Goal: Task Accomplishment & Management: Use online tool/utility

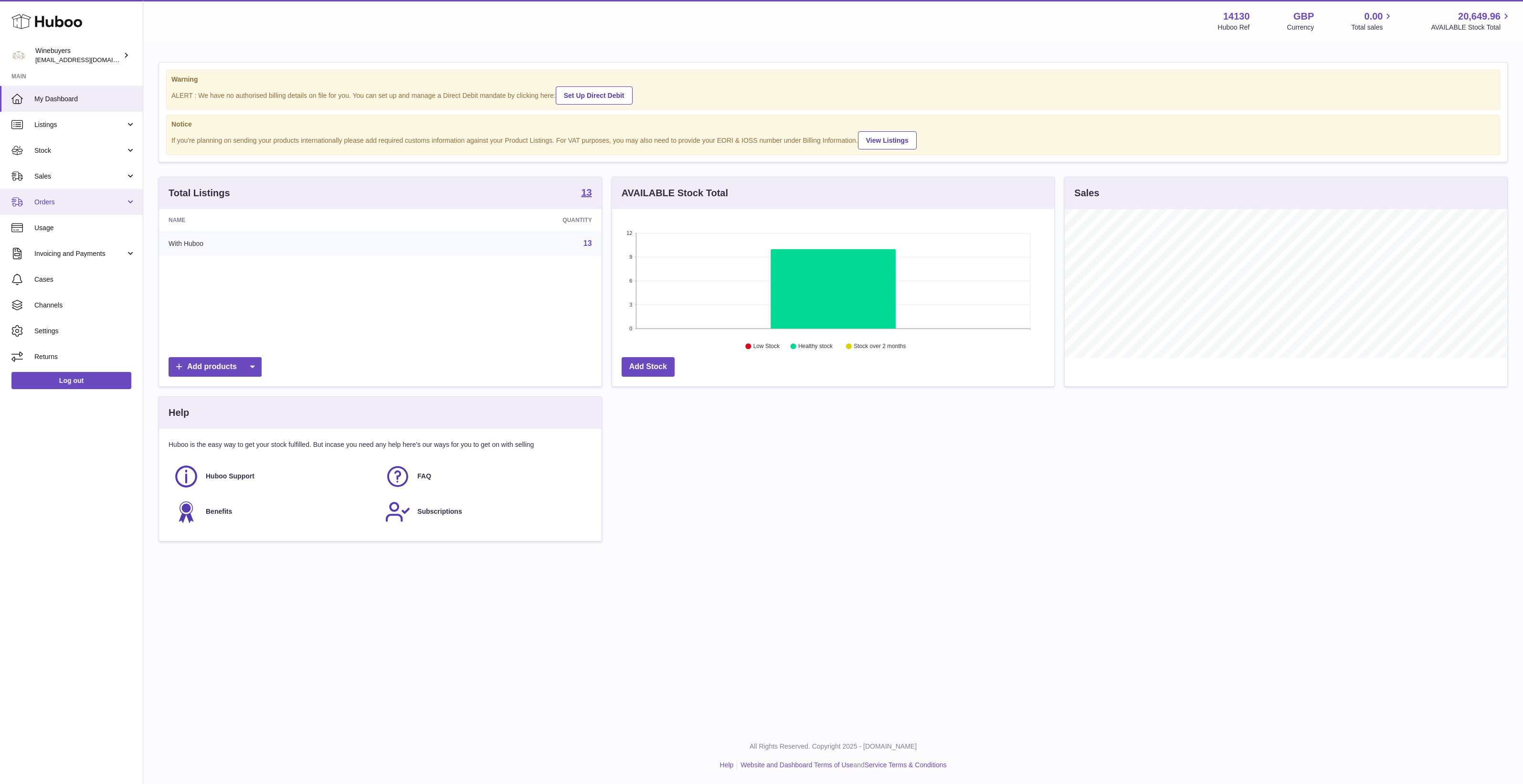
scroll to position [149, 442]
click at [67, 201] on span "Orders" at bounding box center [80, 202] width 91 height 9
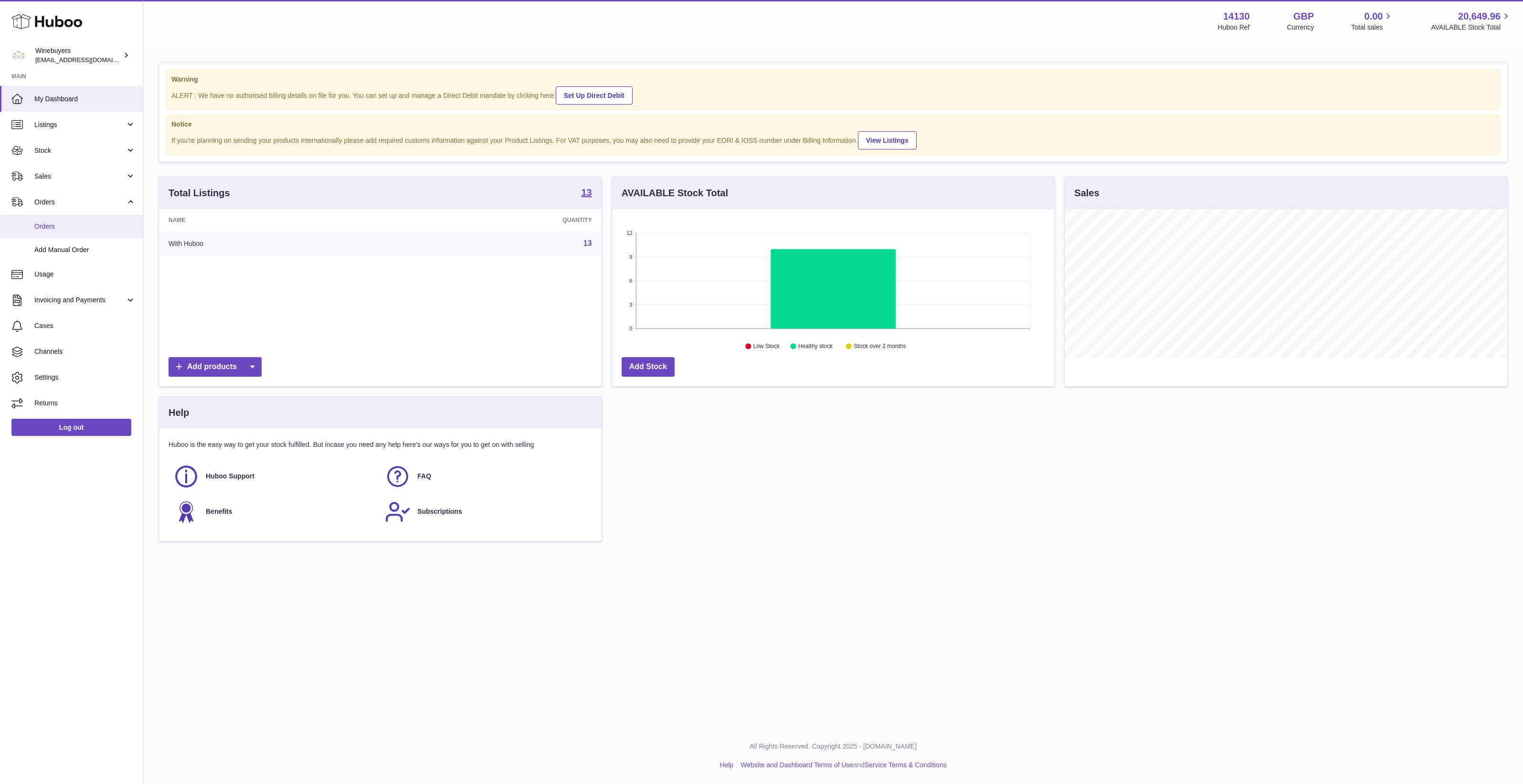
click at [69, 225] on span "Orders" at bounding box center [84, 226] width 102 height 9
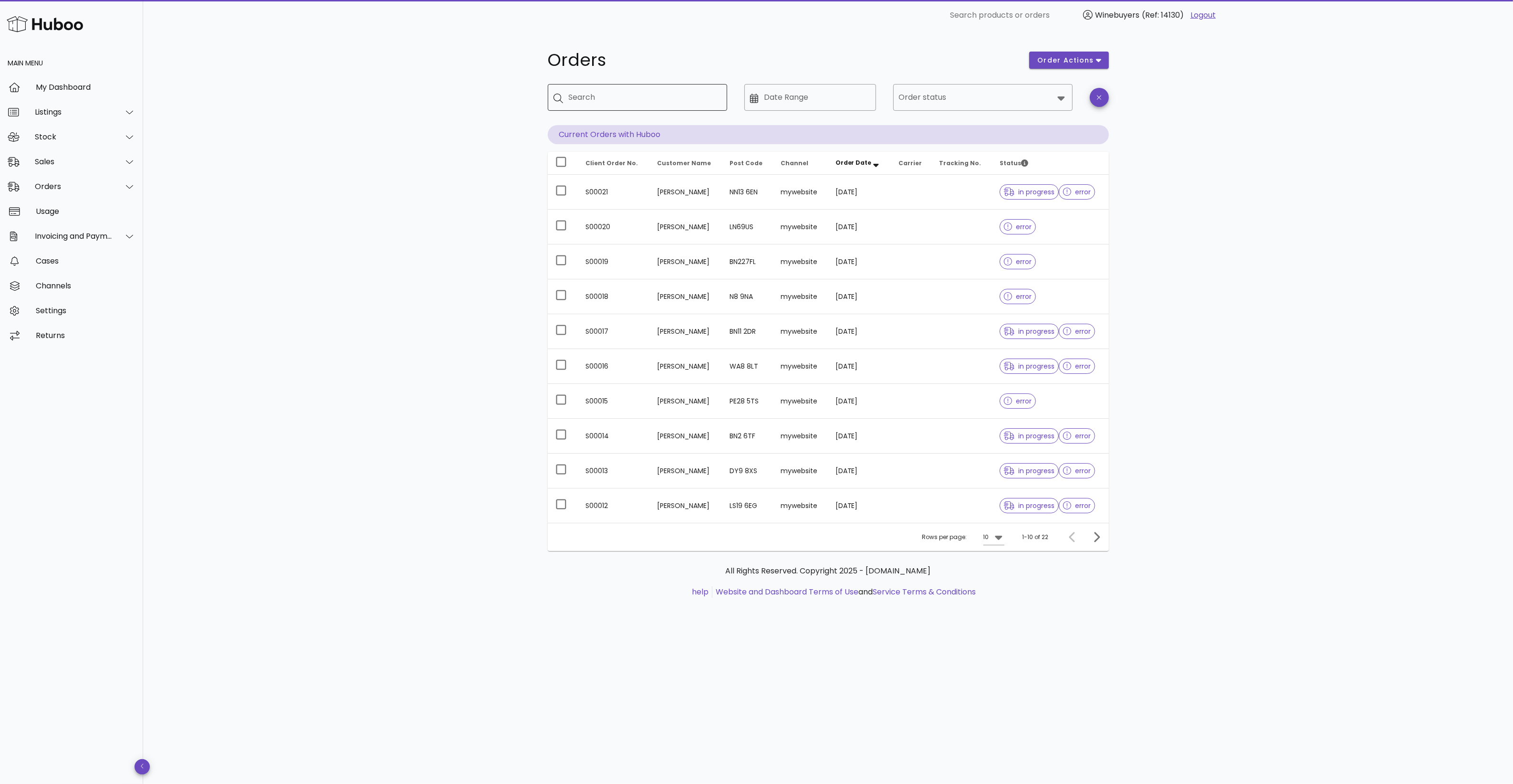
click at [638, 101] on input "Search" at bounding box center [644, 98] width 151 height 15
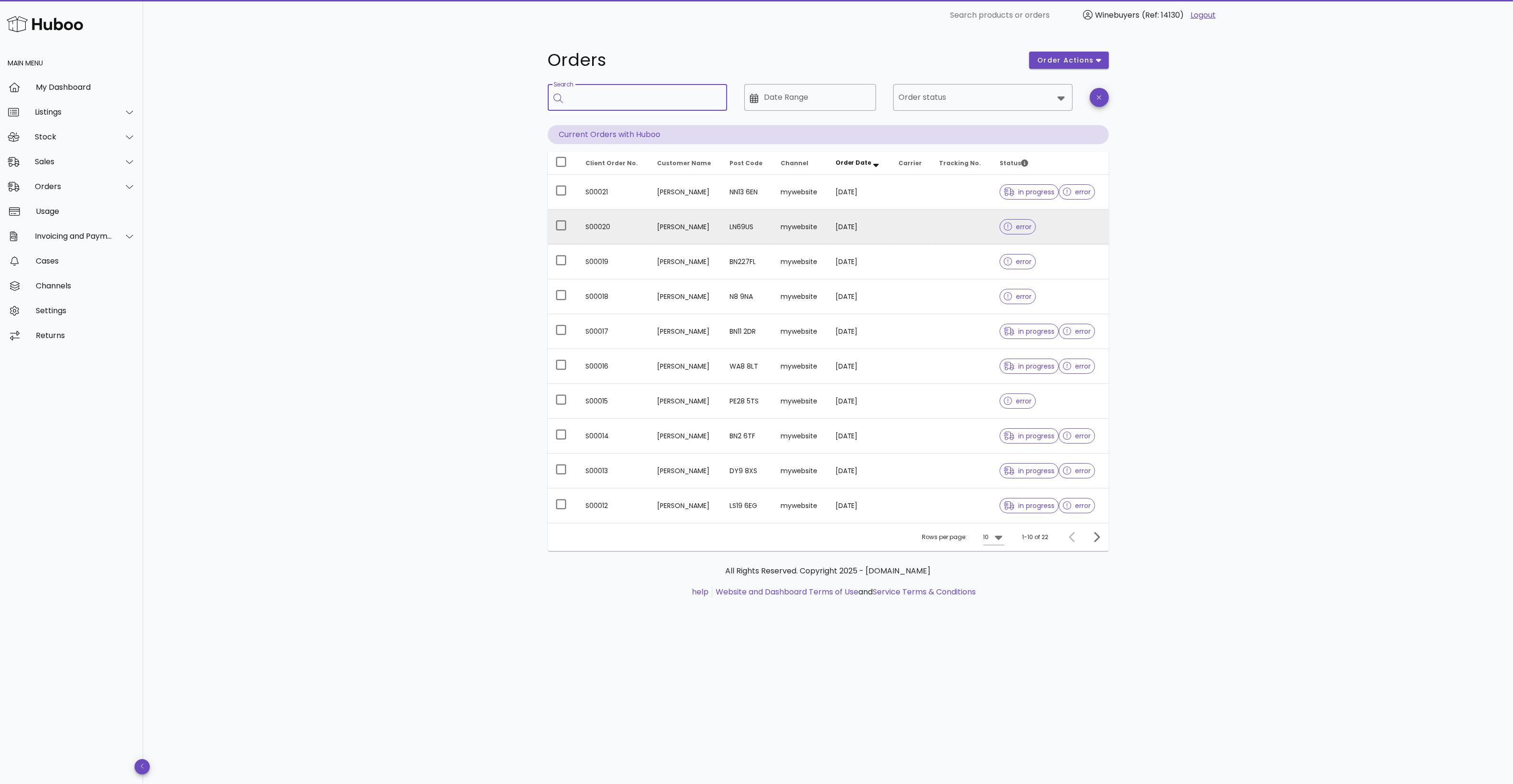
click at [630, 223] on td "S00020" at bounding box center [614, 226] width 71 height 35
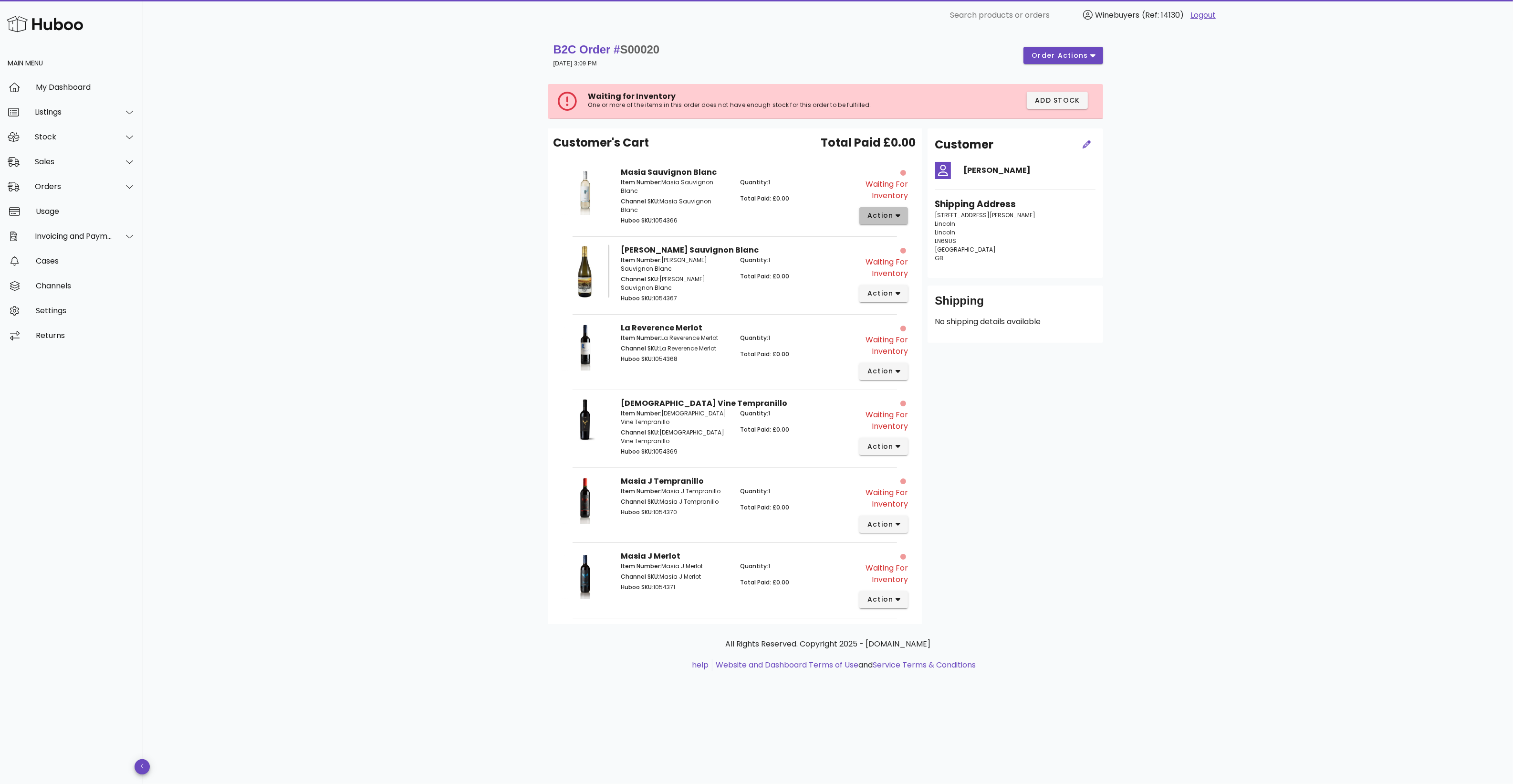
click at [886, 217] on span "action" at bounding box center [880, 215] width 26 height 10
click at [920, 304] on div "Add Stock" at bounding box center [921, 297] width 106 height 25
click at [879, 208] on button "action" at bounding box center [883, 215] width 49 height 17
click at [702, 199] on p "Channel SKU: Masia Sauvignon Blanc" at bounding box center [675, 205] width 108 height 17
drag, startPoint x: 693, startPoint y: 213, endPoint x: 656, endPoint y: 211, distance: 37.1
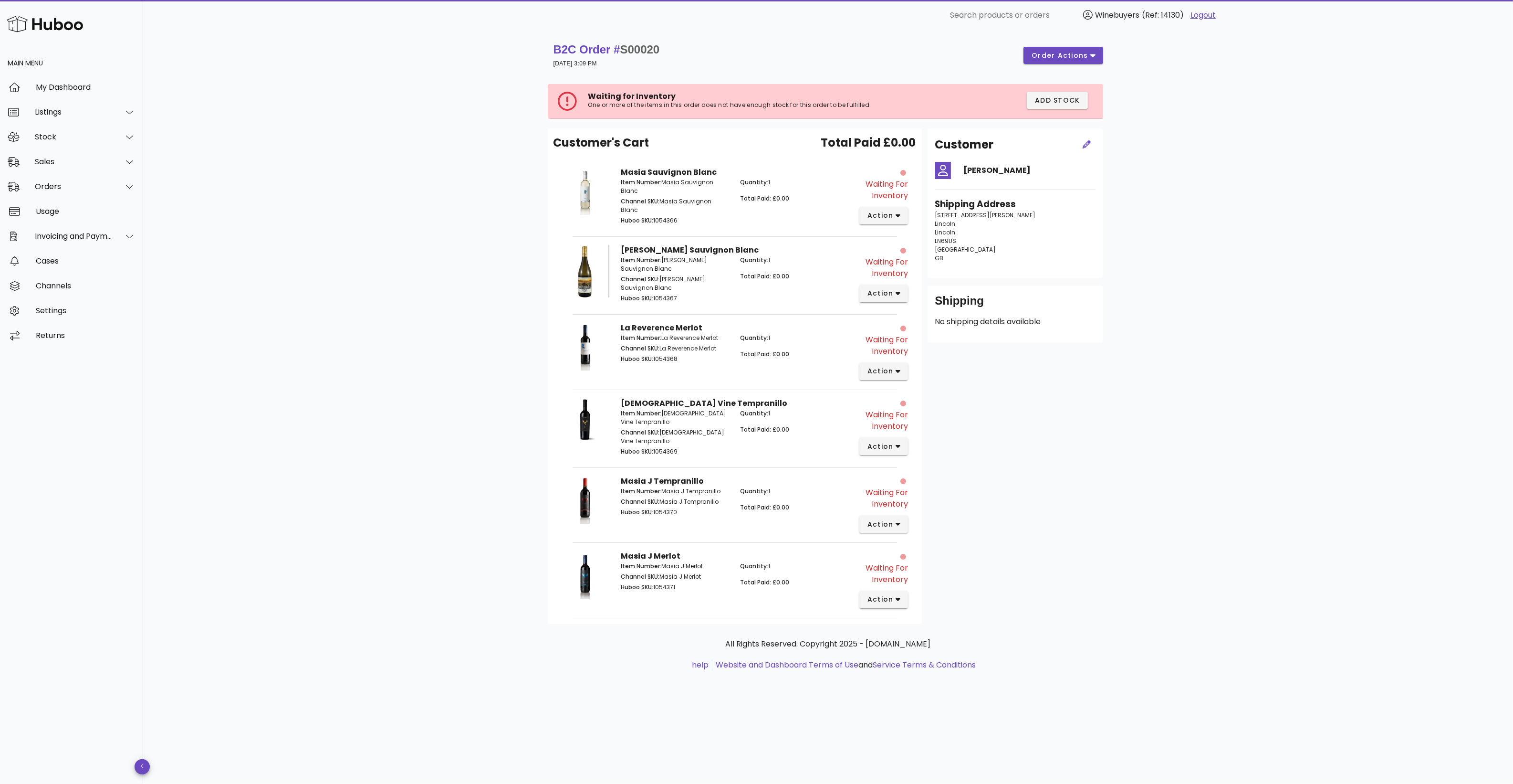
click at [656, 216] on p "Huboo SKU: 1054366" at bounding box center [675, 220] width 108 height 9
copy p "054366"
click at [659, 207] on div "Item Number: Masia Sauvignon Blanc Channel SKU: Masia Sauvignon Blanc Huboo SKU…" at bounding box center [675, 202] width 120 height 60
click at [896, 218] on icon "button" at bounding box center [898, 215] width 5 height 9
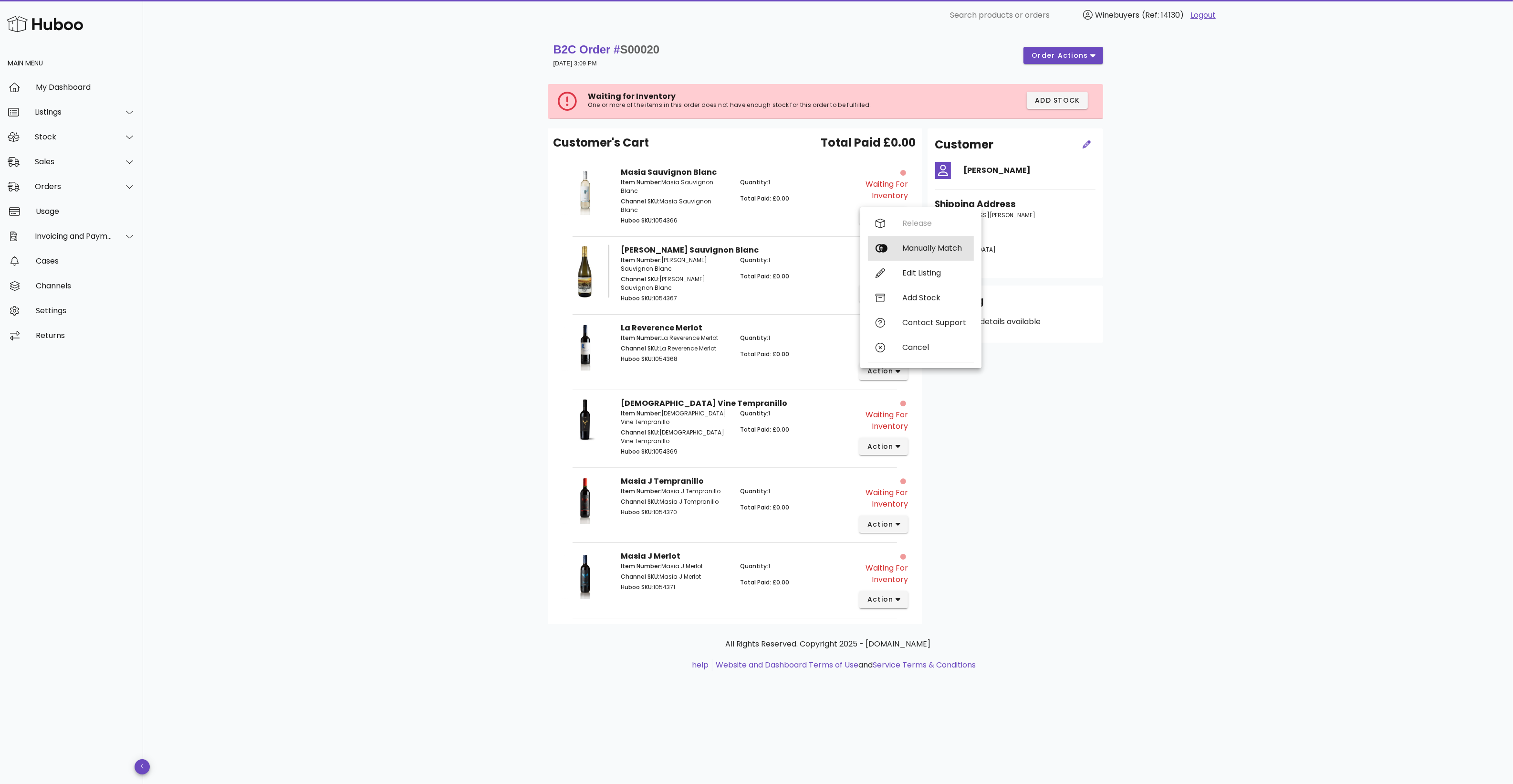
click at [906, 240] on div "Manually Match" at bounding box center [921, 248] width 106 height 25
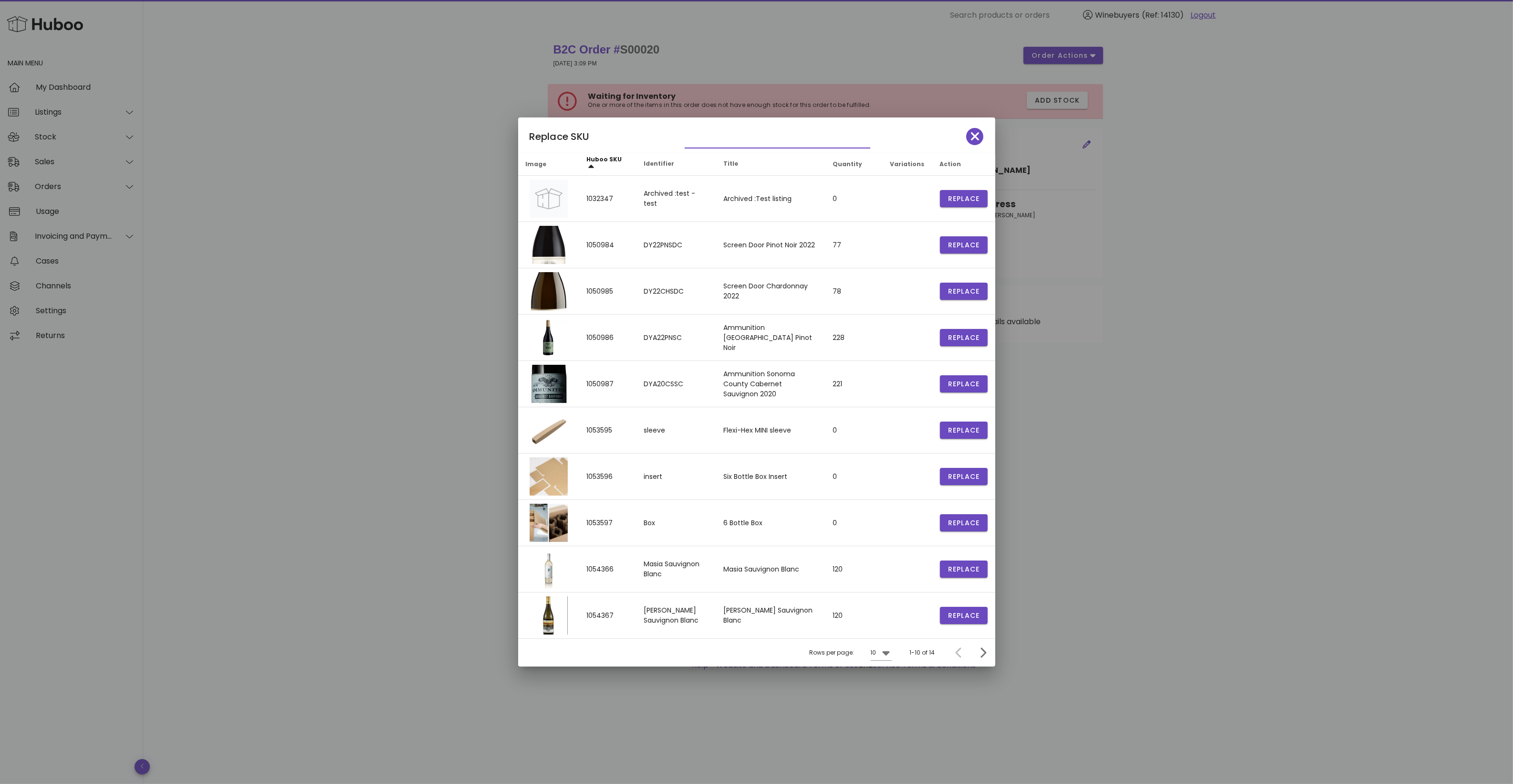
click at [760, 146] on input "text" at bounding box center [771, 140] width 172 height 15
paste input "*******"
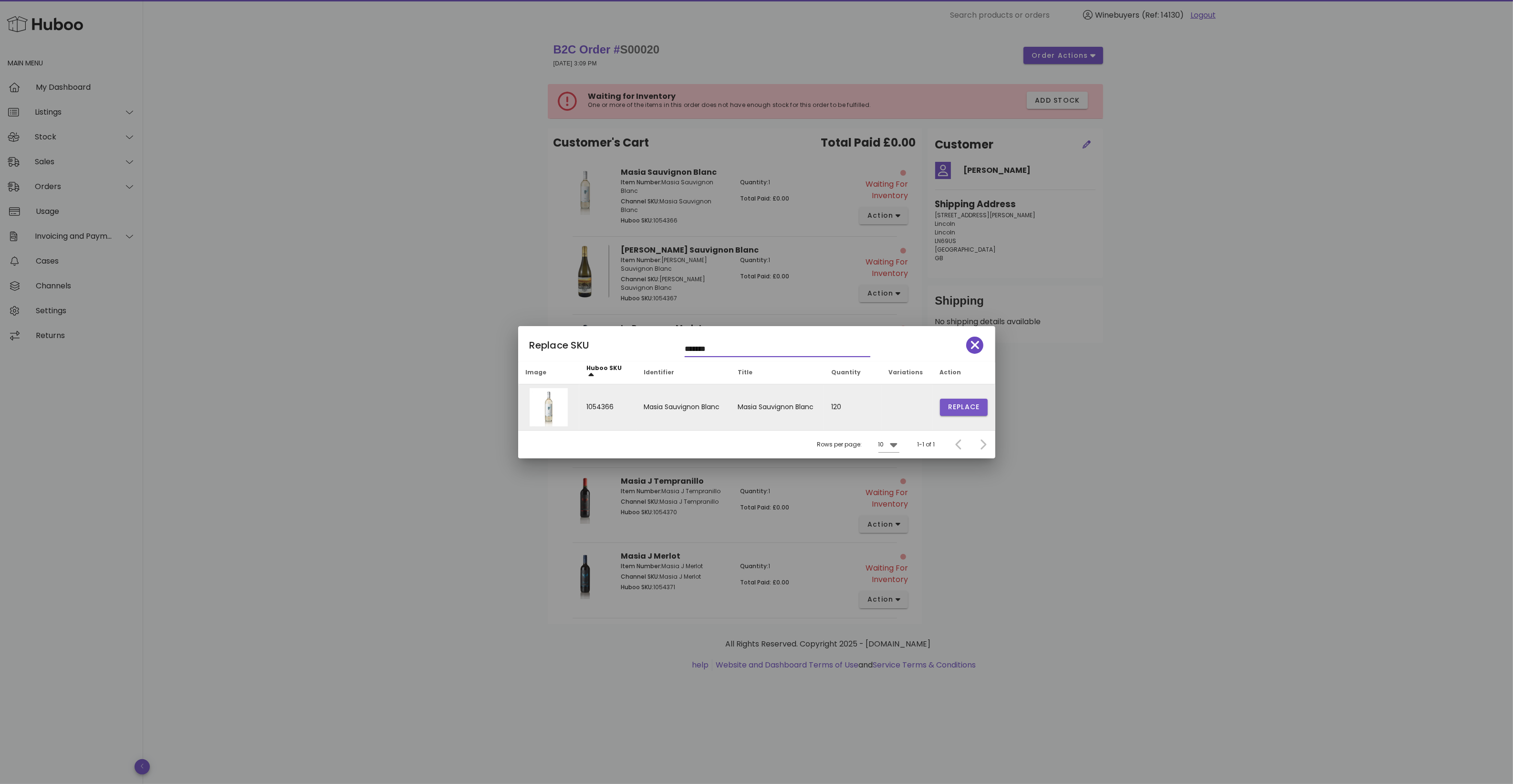
type input "*******"
click at [953, 412] on button "Replace" at bounding box center [965, 407] width 48 height 17
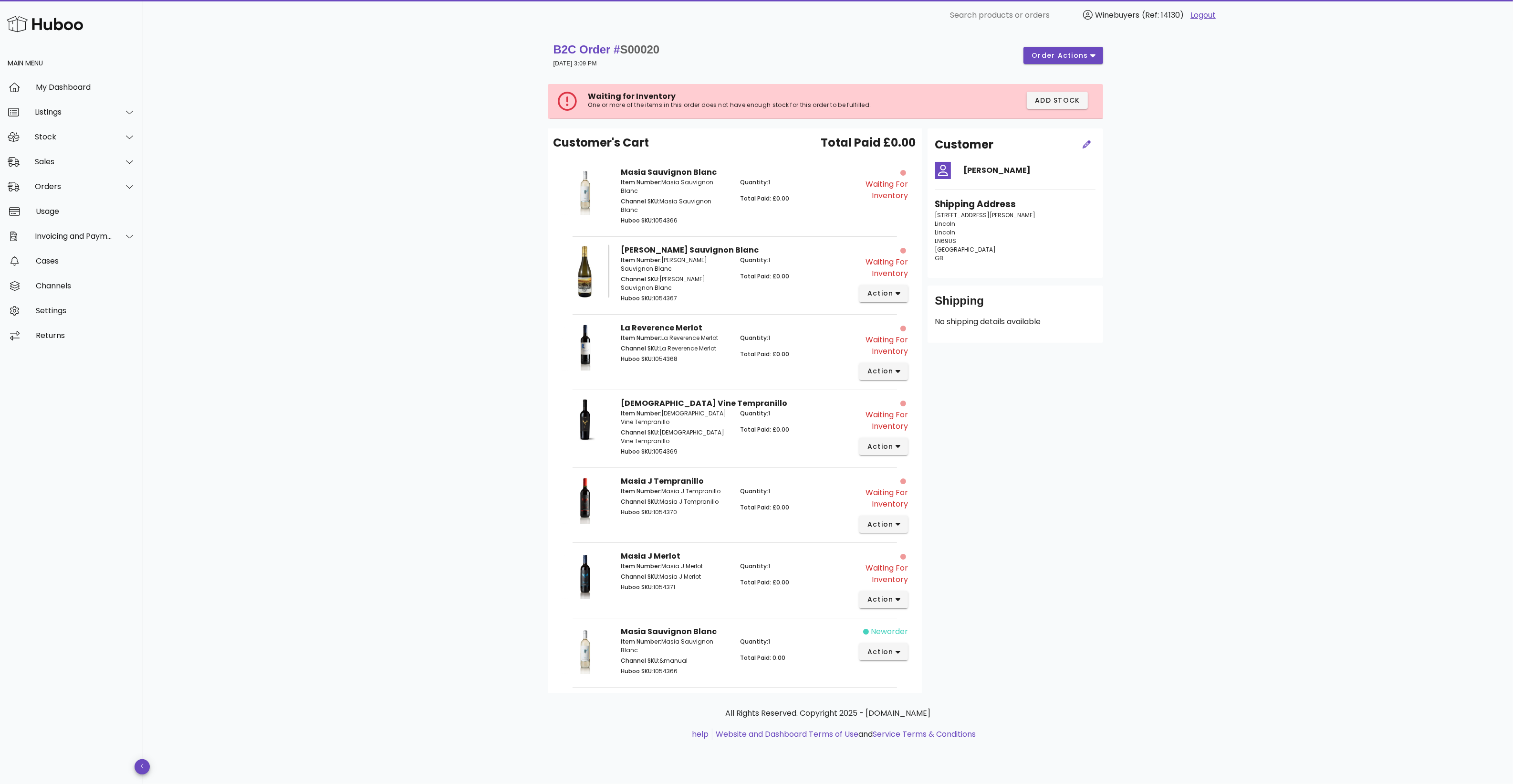
click at [662, 294] on p "Huboo SKU: 1054367" at bounding box center [675, 297] width 108 height 9
copy p "1054367"
click at [889, 288] on span "action" at bounding box center [880, 293] width 26 height 10
click at [917, 320] on div "Manually Match" at bounding box center [934, 318] width 64 height 9
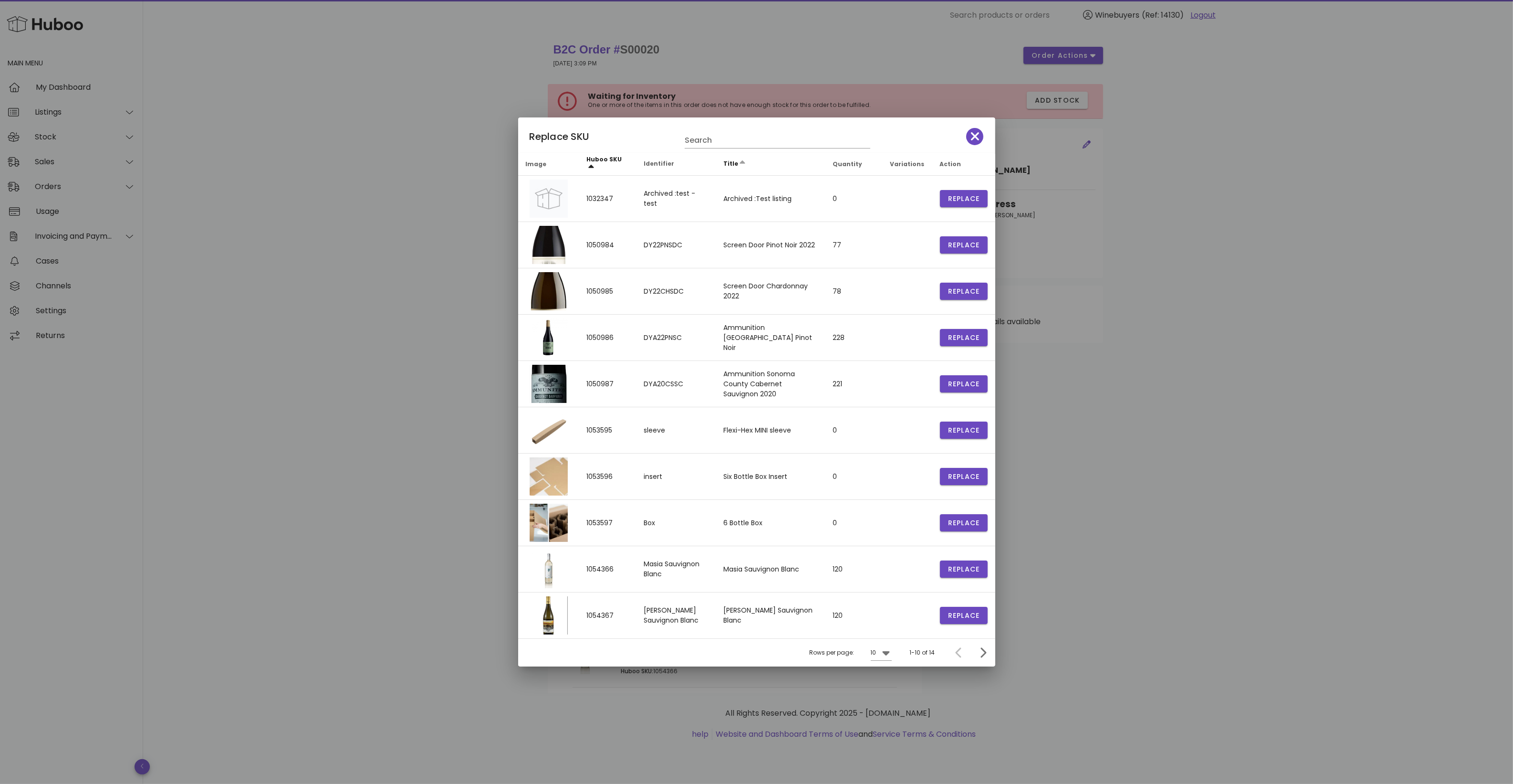
click at [724, 153] on th "Title" at bounding box center [770, 164] width 109 height 23
click at [734, 143] on input "text" at bounding box center [771, 140] width 172 height 15
paste input "*******"
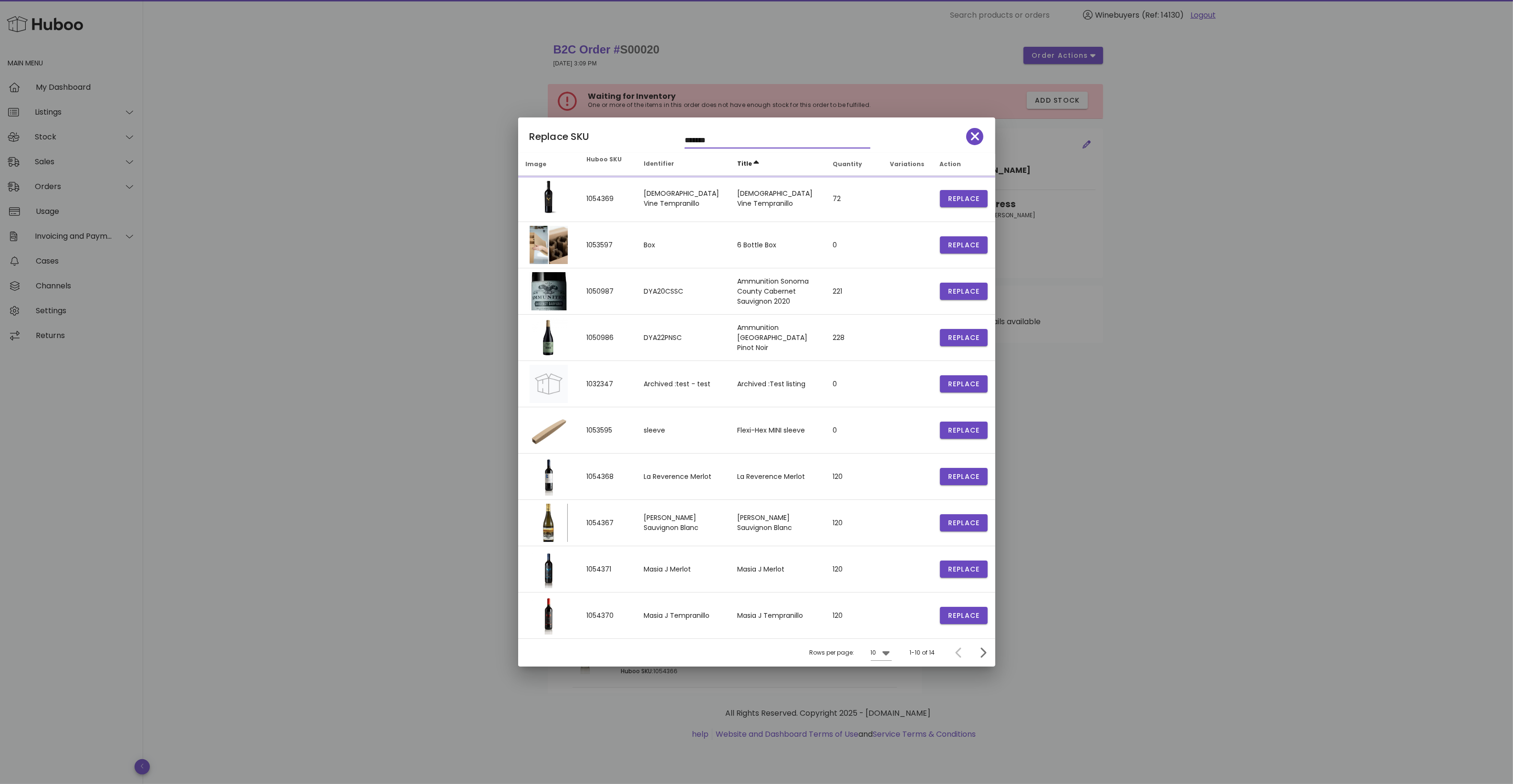
type input "*******"
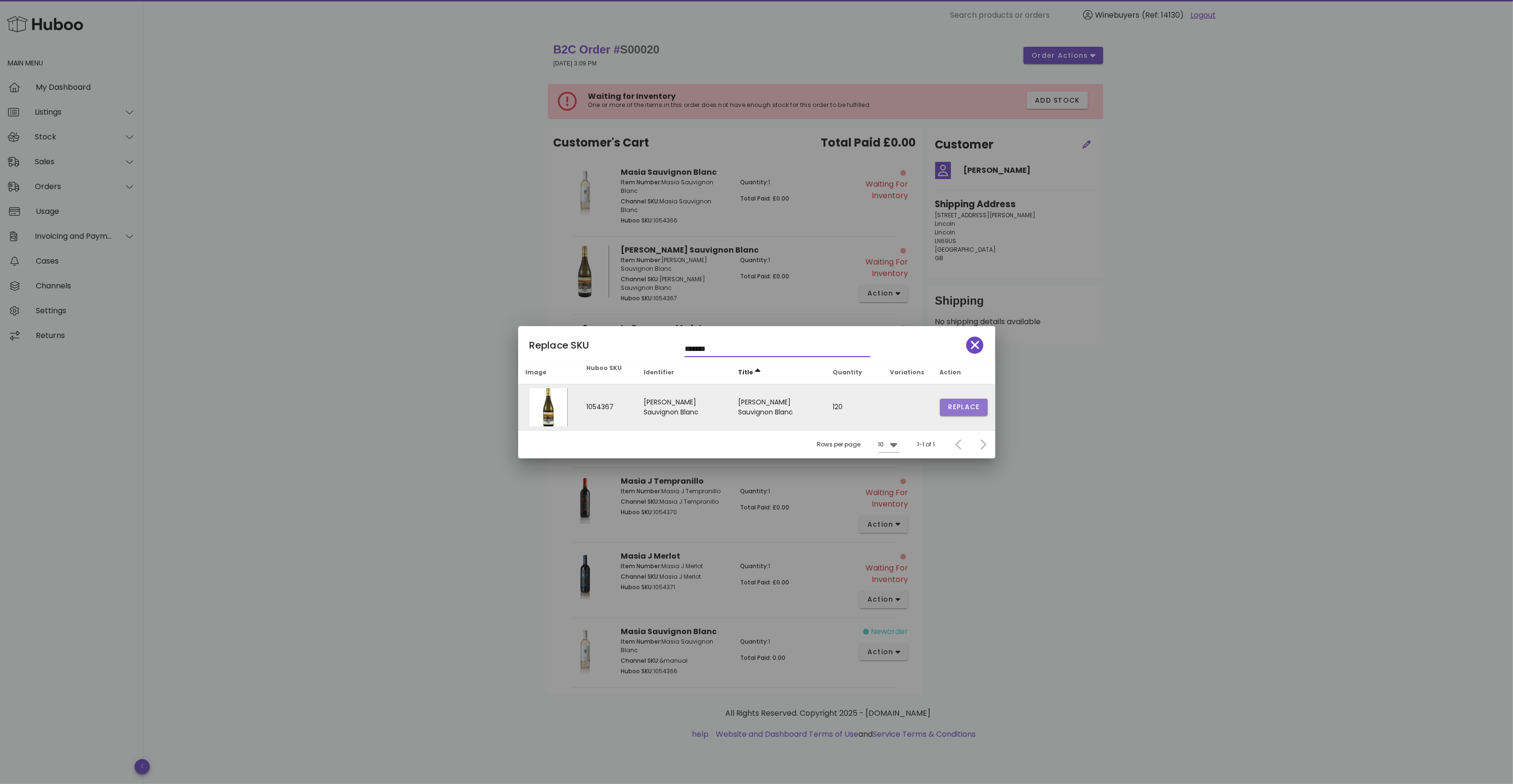
click at [960, 406] on span "Replace" at bounding box center [964, 407] width 33 height 10
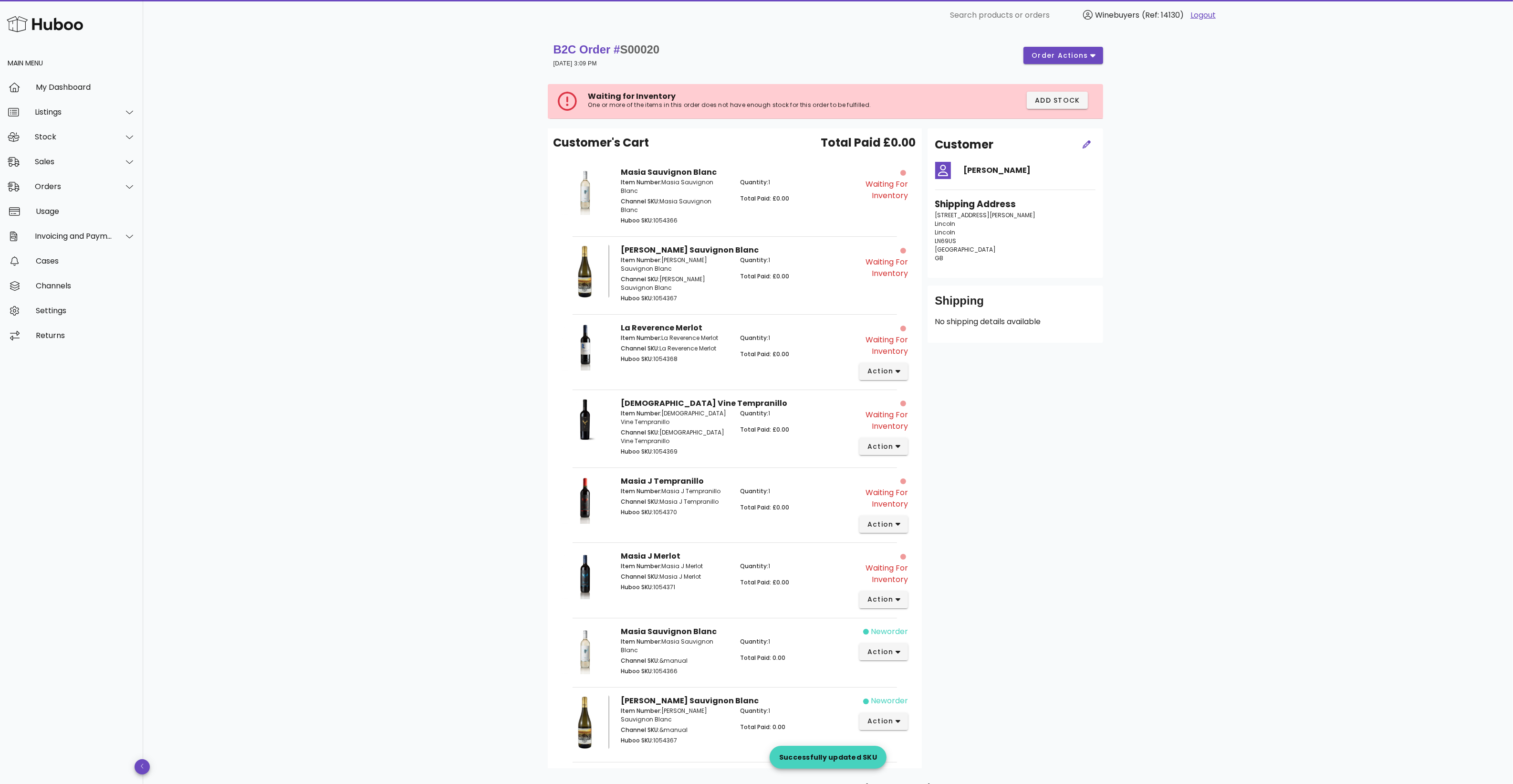
click at [669, 355] on p "Huboo SKU: 1054368" at bounding box center [675, 359] width 108 height 9
copy p "1054368"
click at [892, 366] on button "action" at bounding box center [883, 371] width 49 height 17
click at [903, 393] on div "Manually Match" at bounding box center [934, 392] width 64 height 9
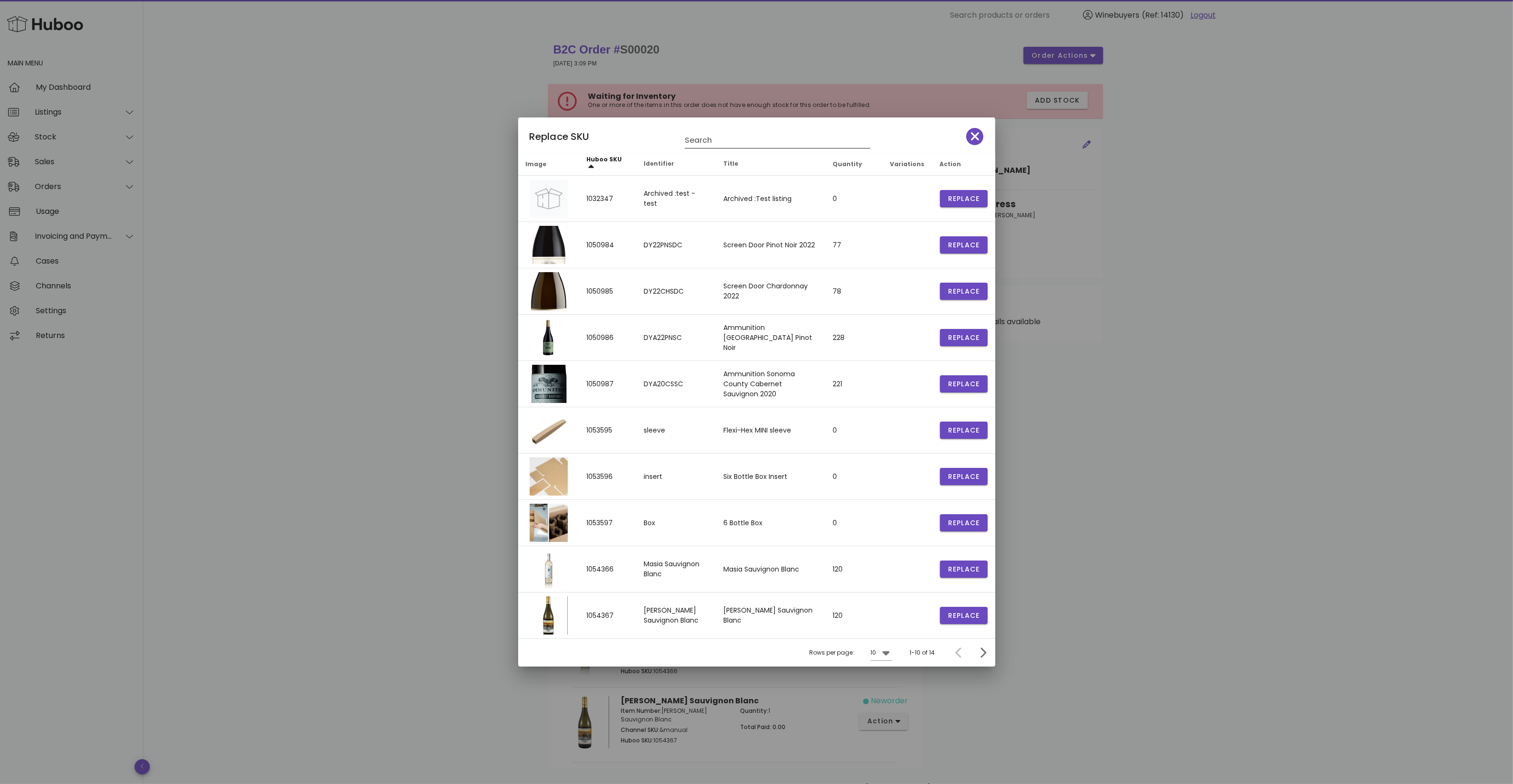
click at [724, 140] on input "Search" at bounding box center [771, 140] width 172 height 15
paste input "*******"
type input "*******"
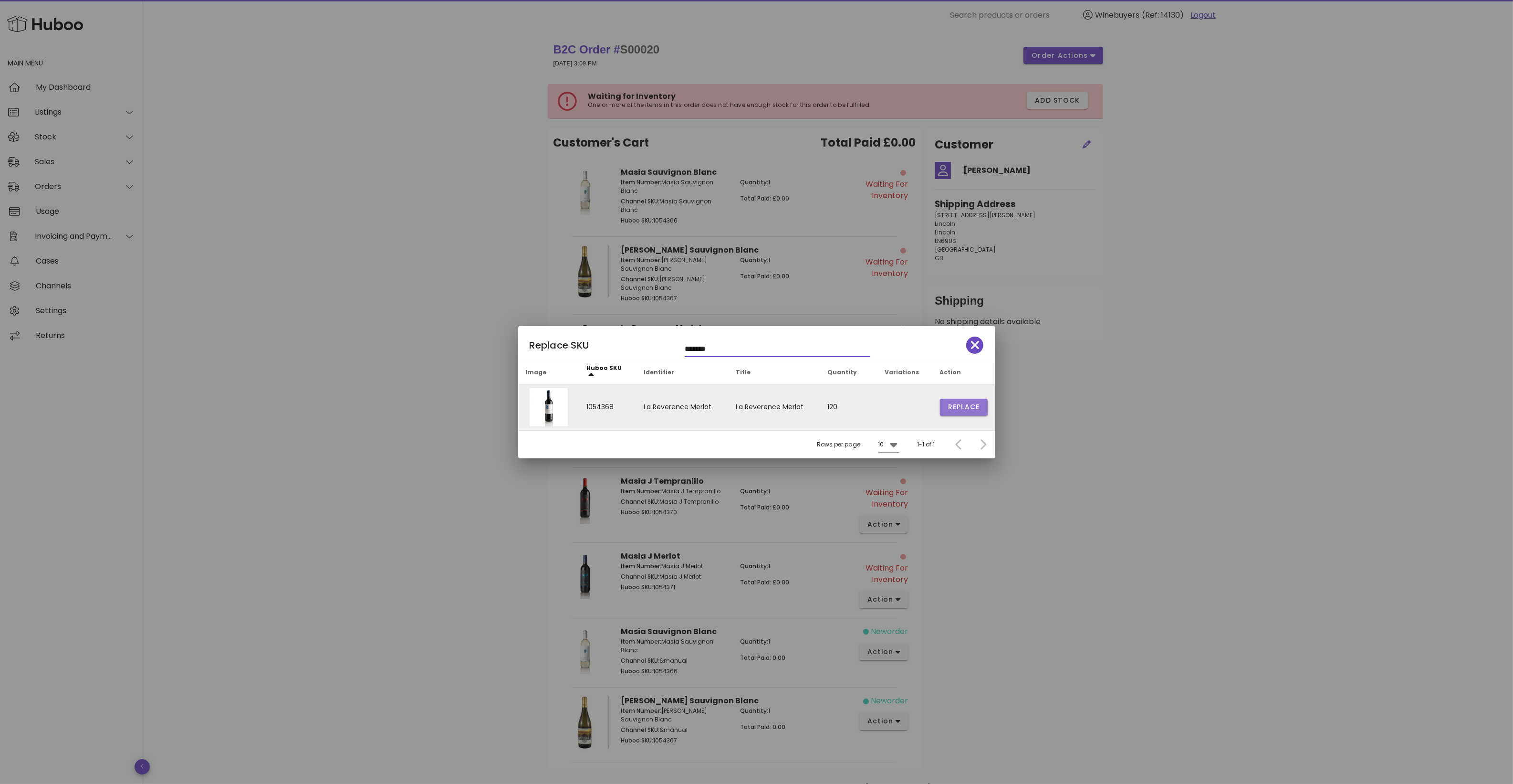
click at [957, 402] on span "Replace" at bounding box center [964, 407] width 33 height 10
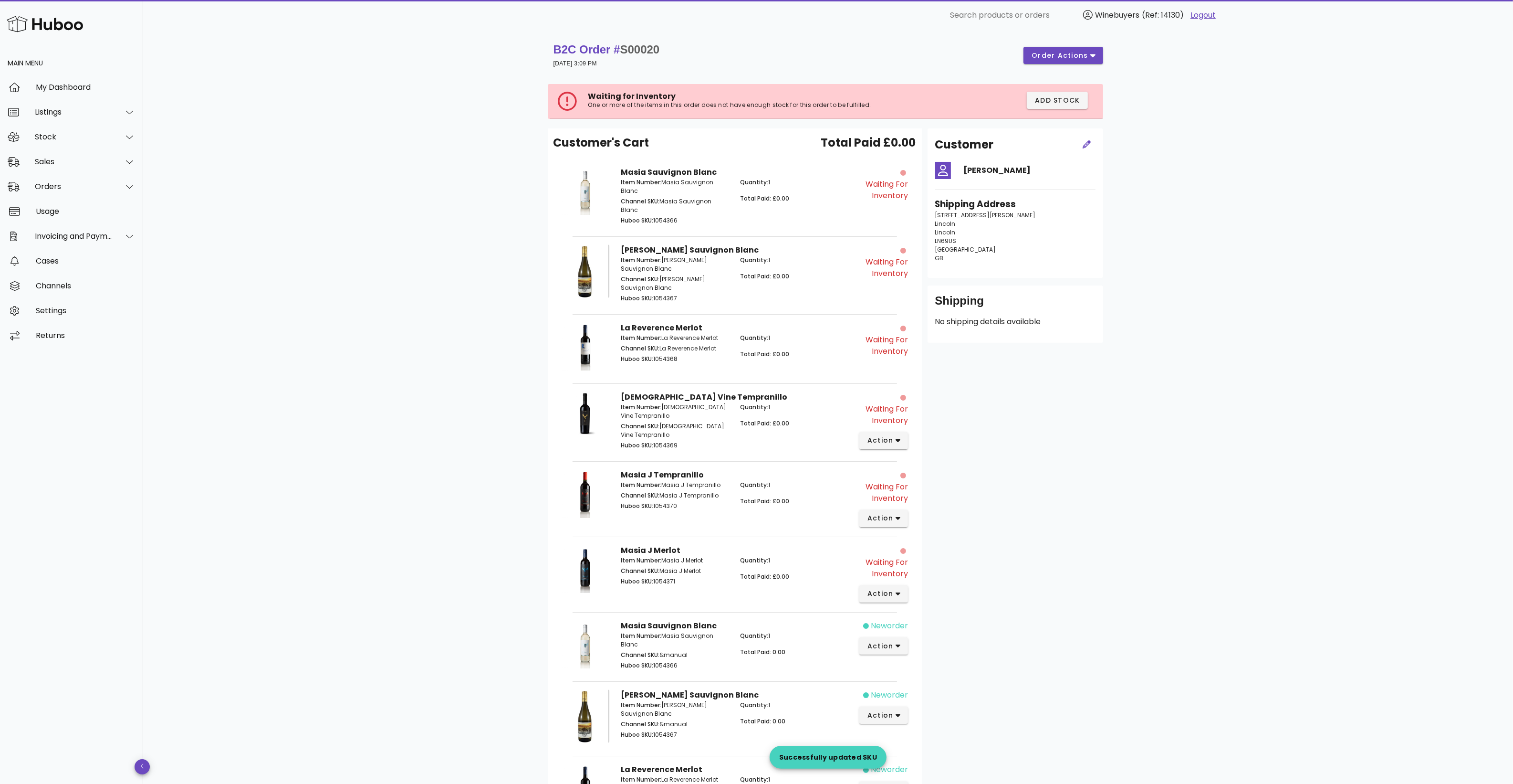
click at [669, 501] on p "Huboo SKU: 1054370" at bounding box center [675, 505] width 108 height 9
copy p "1054370"
click at [895, 513] on span "action" at bounding box center [884, 518] width 34 height 10
click at [910, 542] on div "Manually Match" at bounding box center [934, 539] width 64 height 9
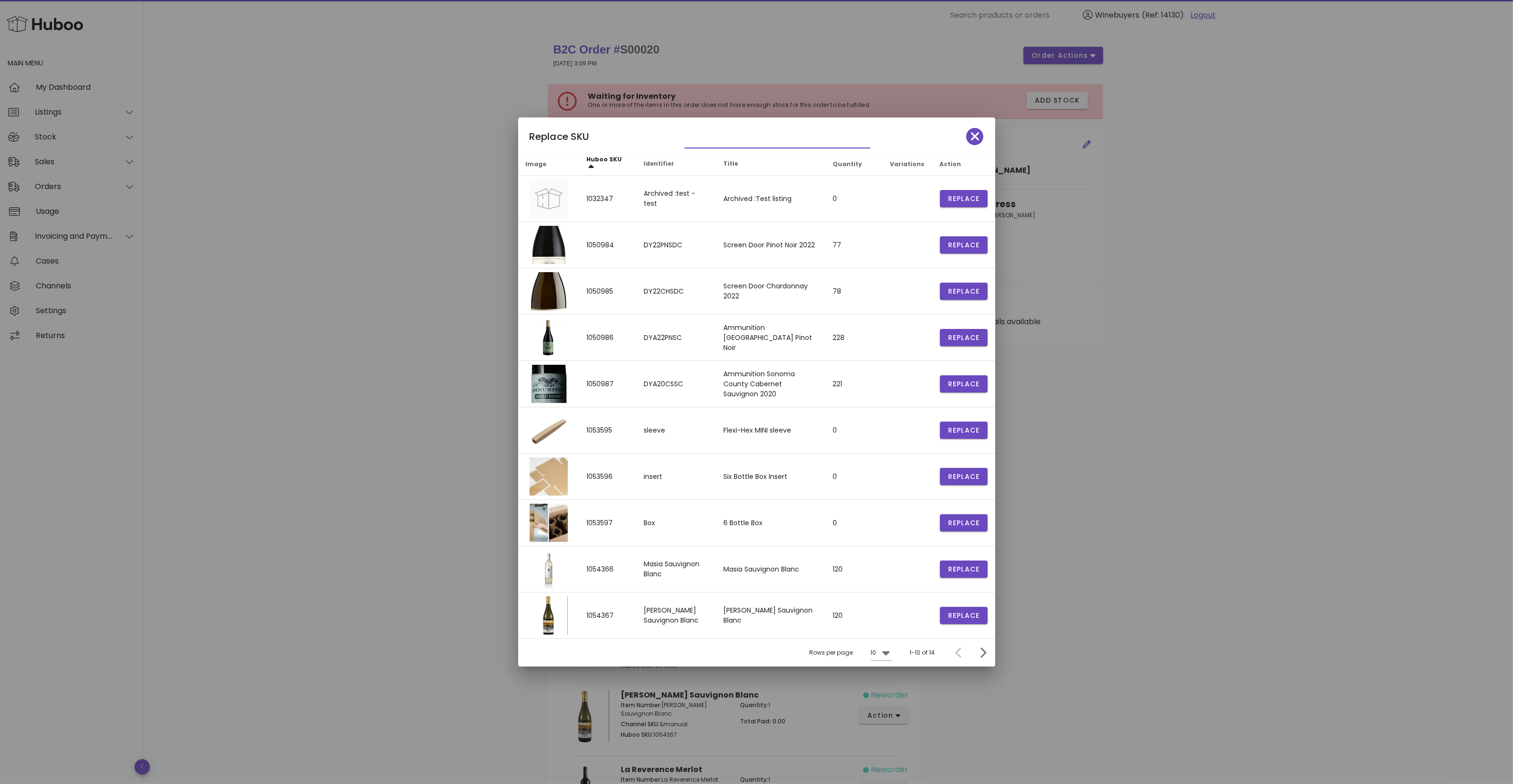
click at [727, 132] on input "text" at bounding box center [771, 140] width 172 height 15
paste input "*******"
type input "*******"
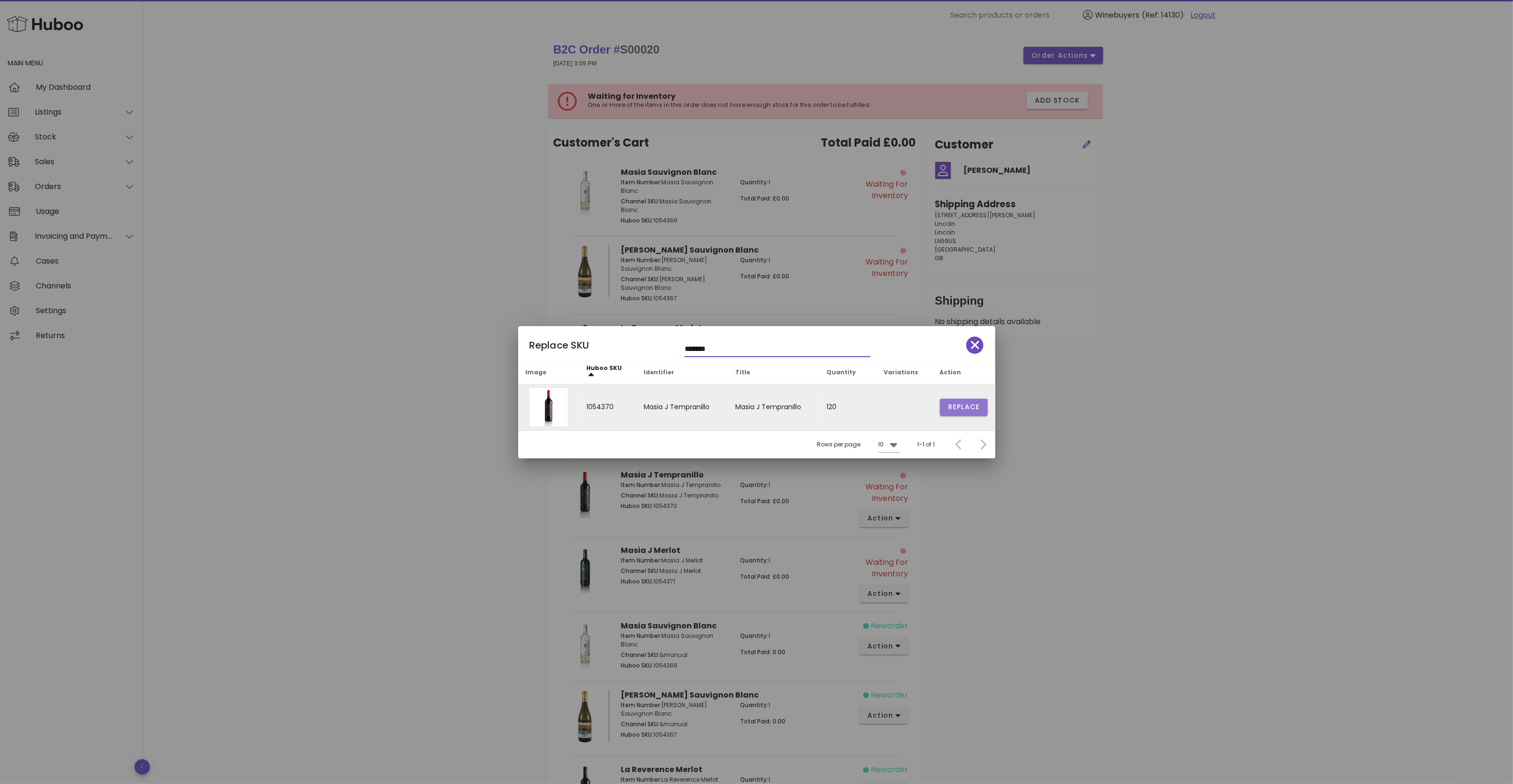
click at [955, 413] on button "Replace" at bounding box center [965, 407] width 48 height 17
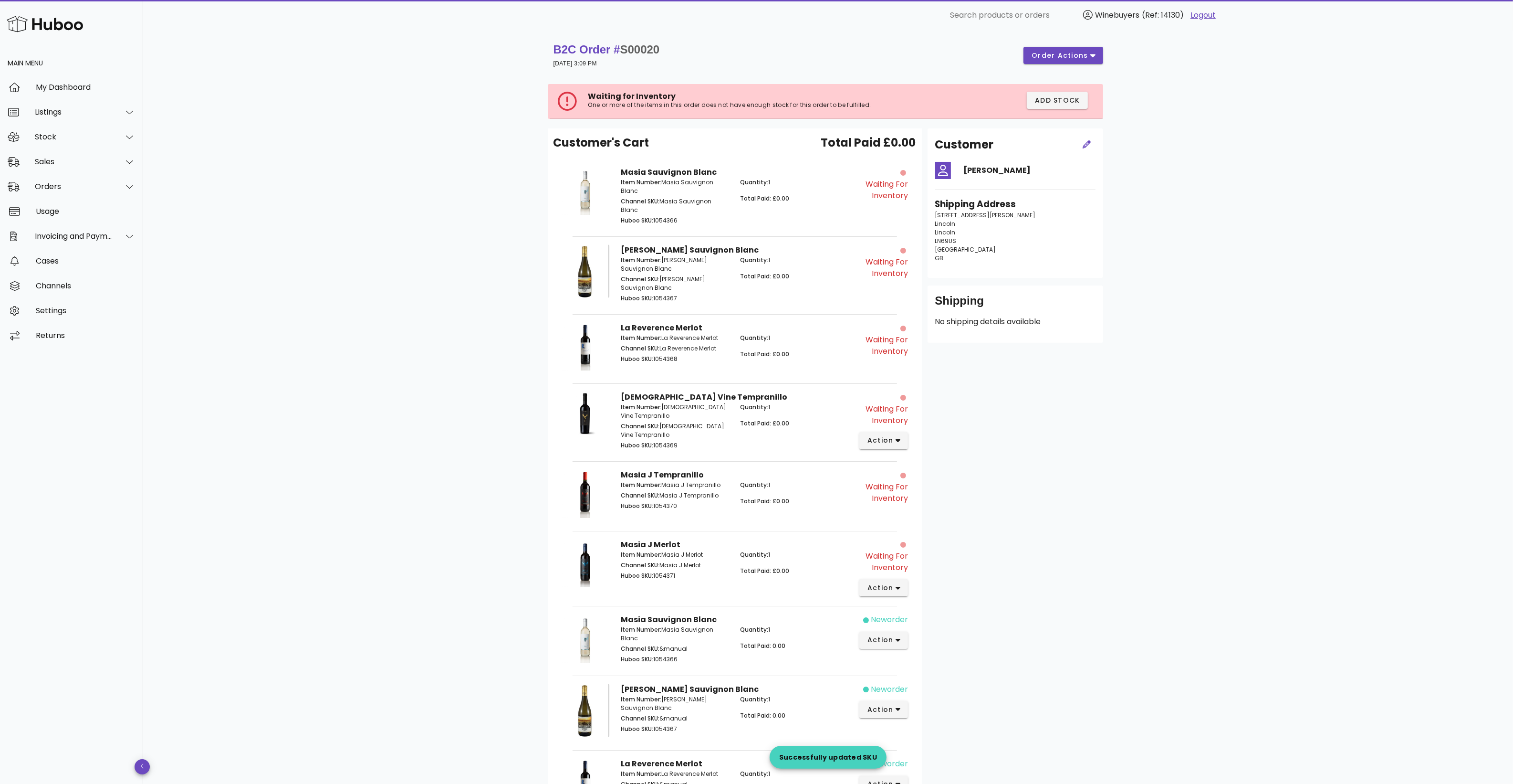
click at [666, 571] on p "Huboo SKU: 1054371" at bounding box center [675, 575] width 108 height 9
copy p "1054371"
click at [894, 583] on button "action" at bounding box center [883, 587] width 49 height 17
click at [920, 611] on div "Manually Match" at bounding box center [934, 608] width 64 height 9
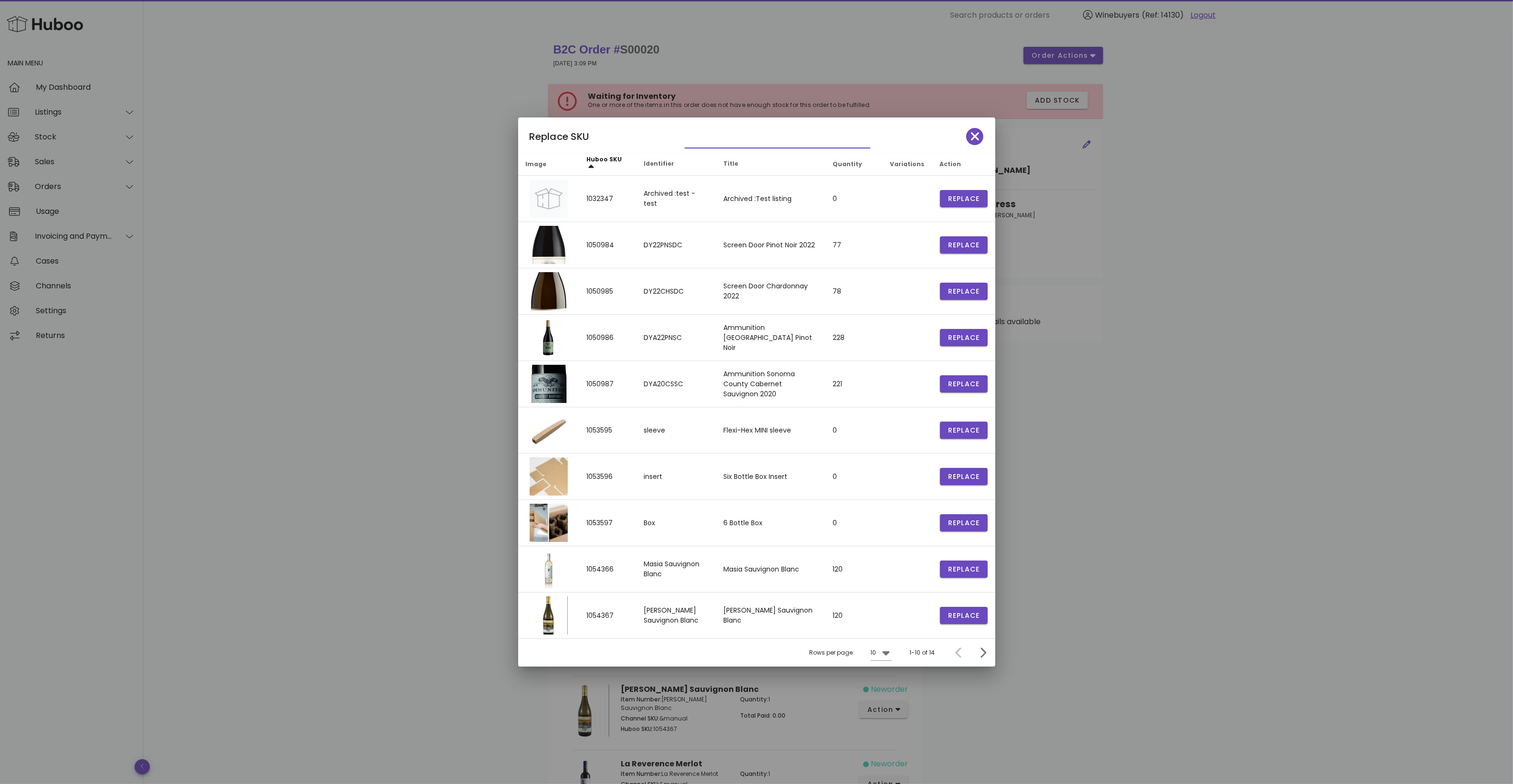
click at [724, 134] on input "text" at bounding box center [771, 140] width 172 height 15
paste input "*******"
type input "*******"
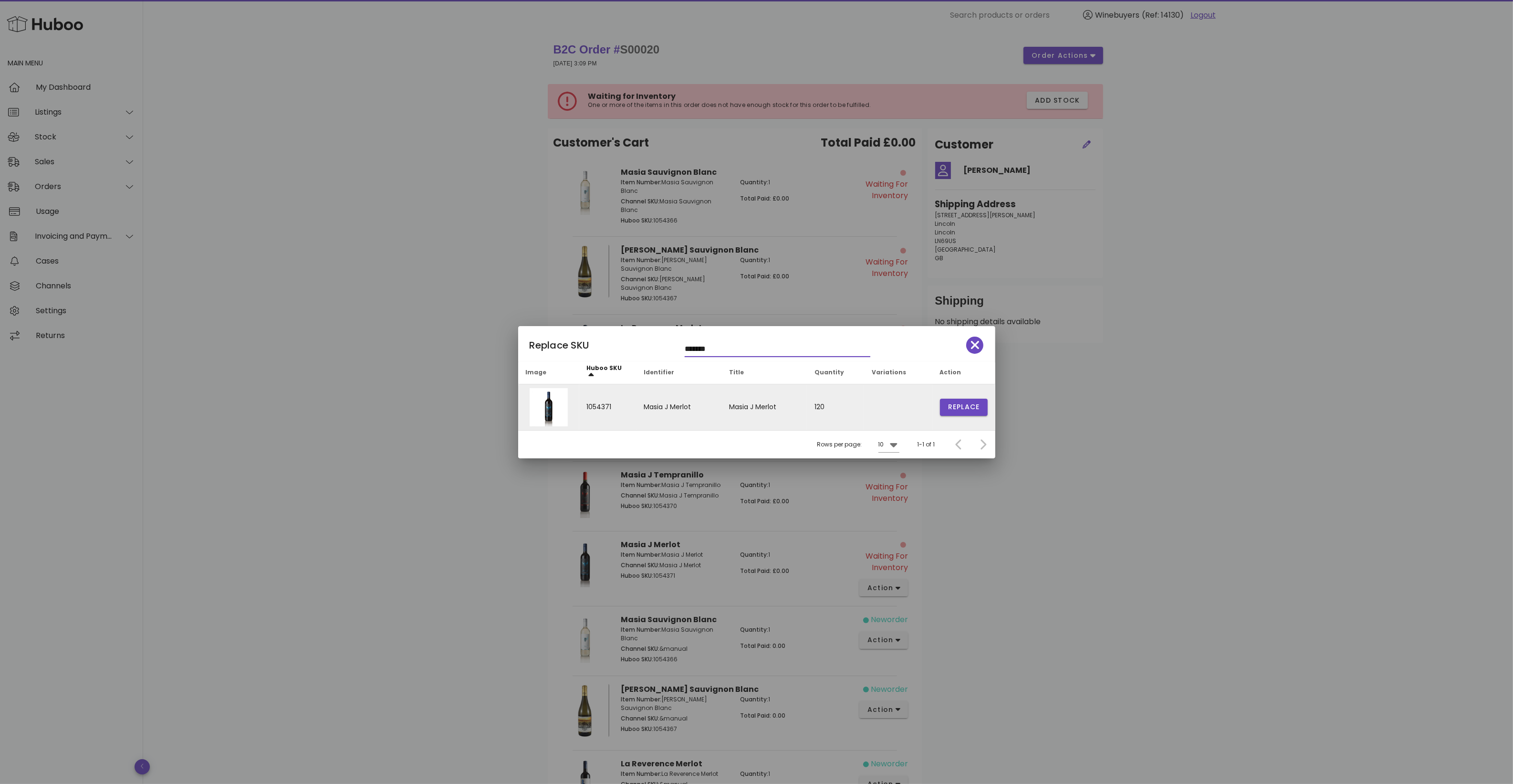
click at [953, 396] on td "Replace" at bounding box center [964, 407] width 63 height 46
click at [955, 401] on button "Replace" at bounding box center [965, 407] width 48 height 17
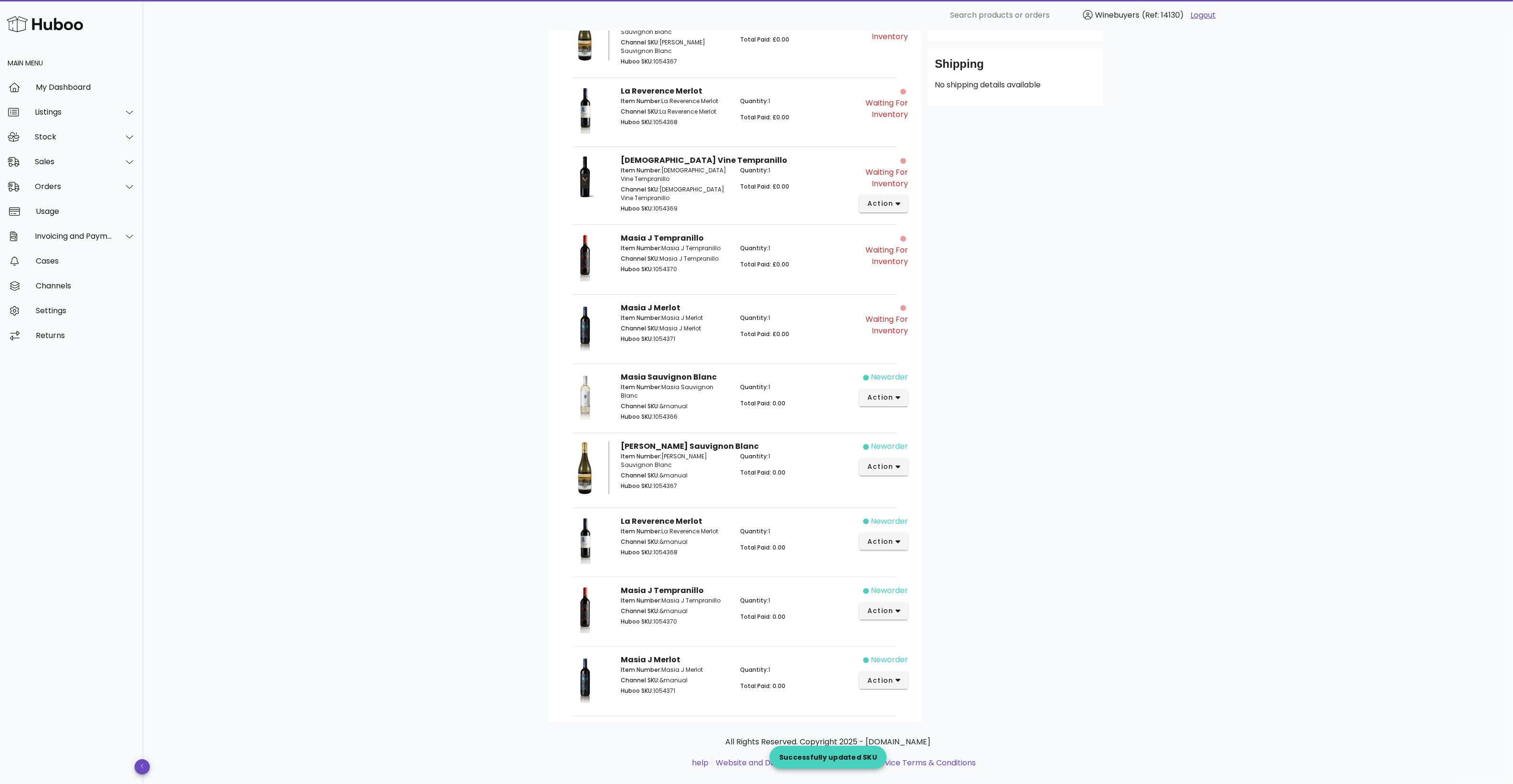
scroll to position [239, 0]
click at [662, 410] on p "Huboo SKU: 1054366" at bounding box center [675, 414] width 108 height 9
copy p "1054366"
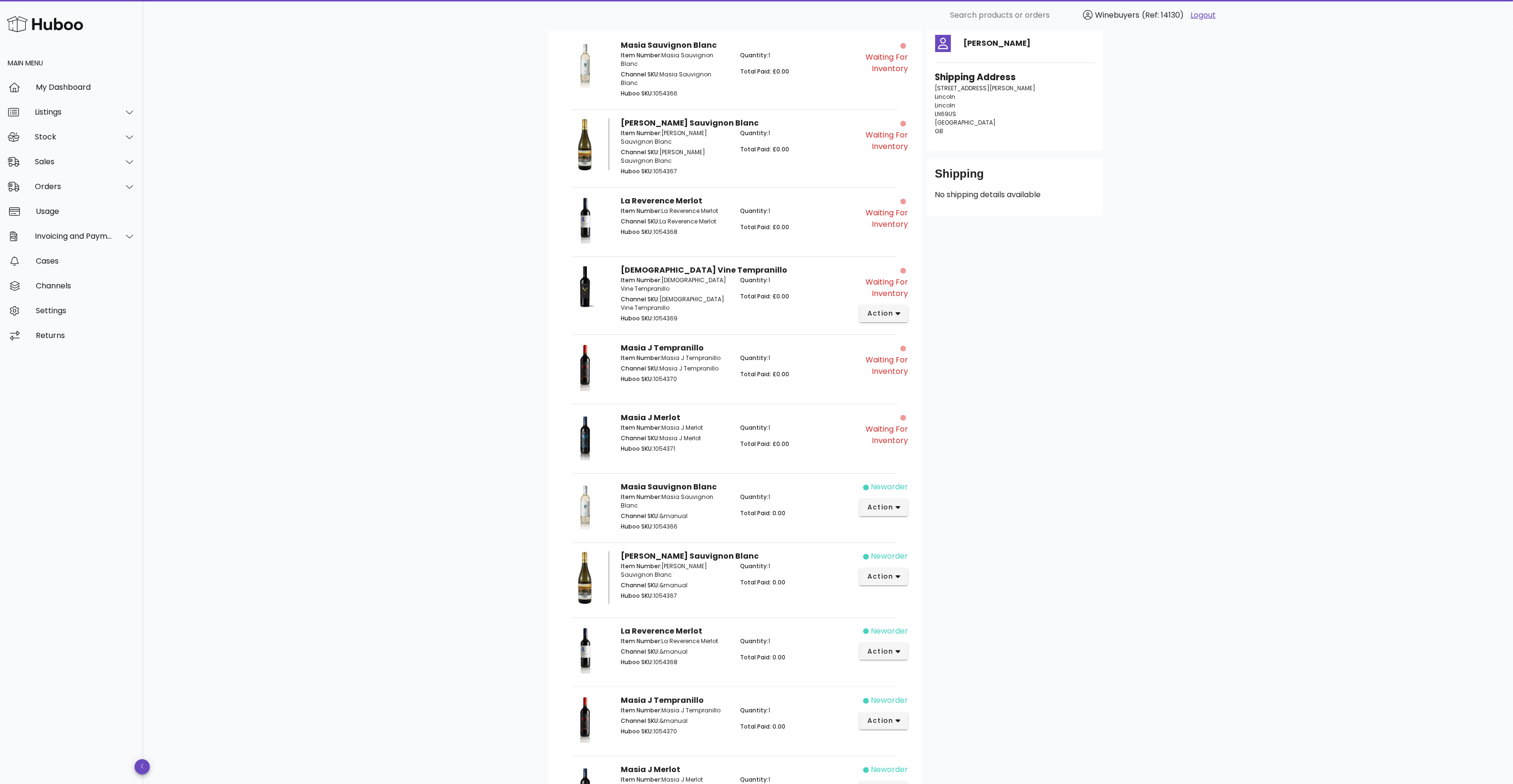
scroll to position [1, 0]
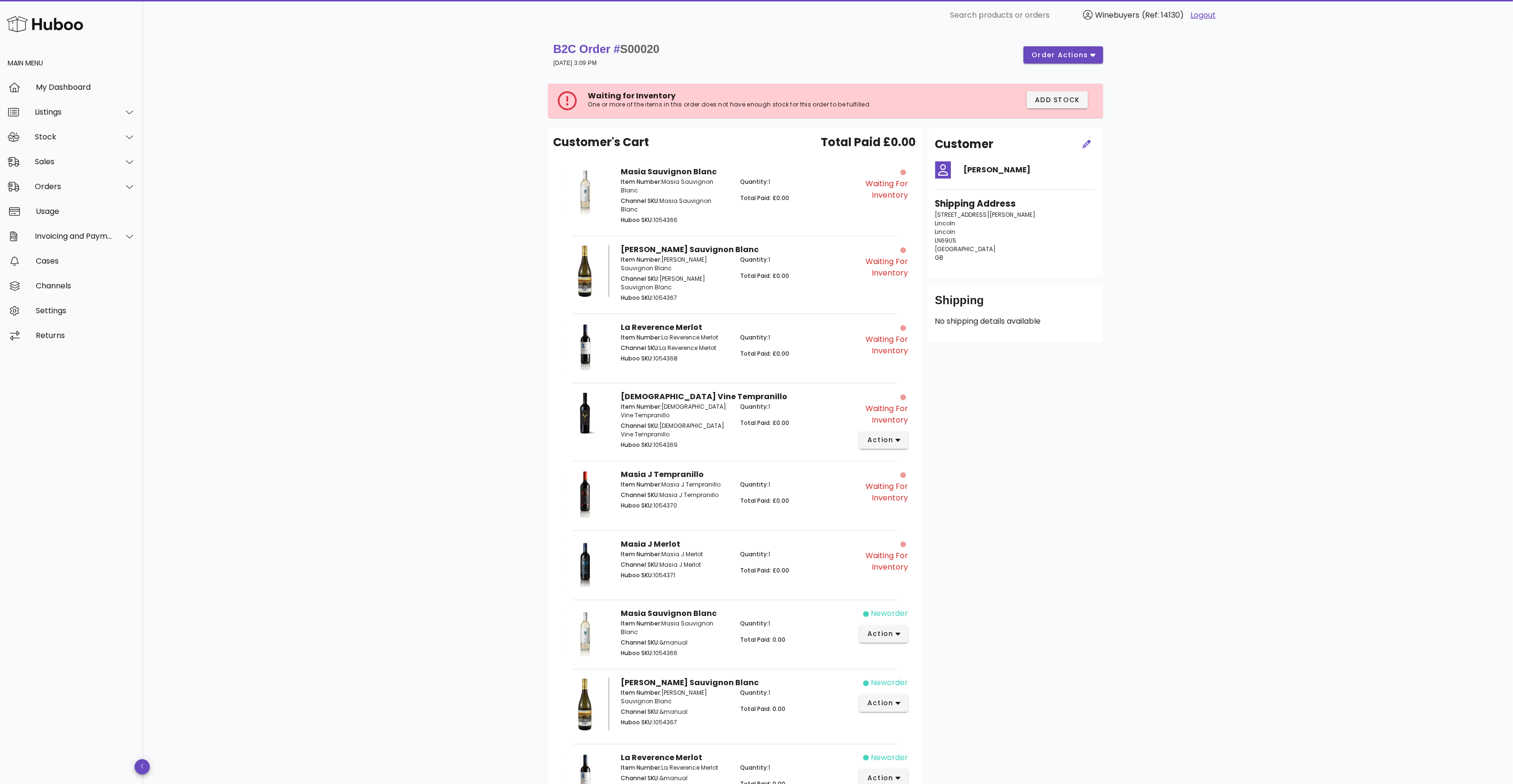
click at [643, 60] on div "B2C Order # S00020 15 August 2025 at 3:09 PM" at bounding box center [607, 55] width 106 height 26
click at [643, 48] on span "S00020" at bounding box center [640, 49] width 40 height 13
copy span "S00020"
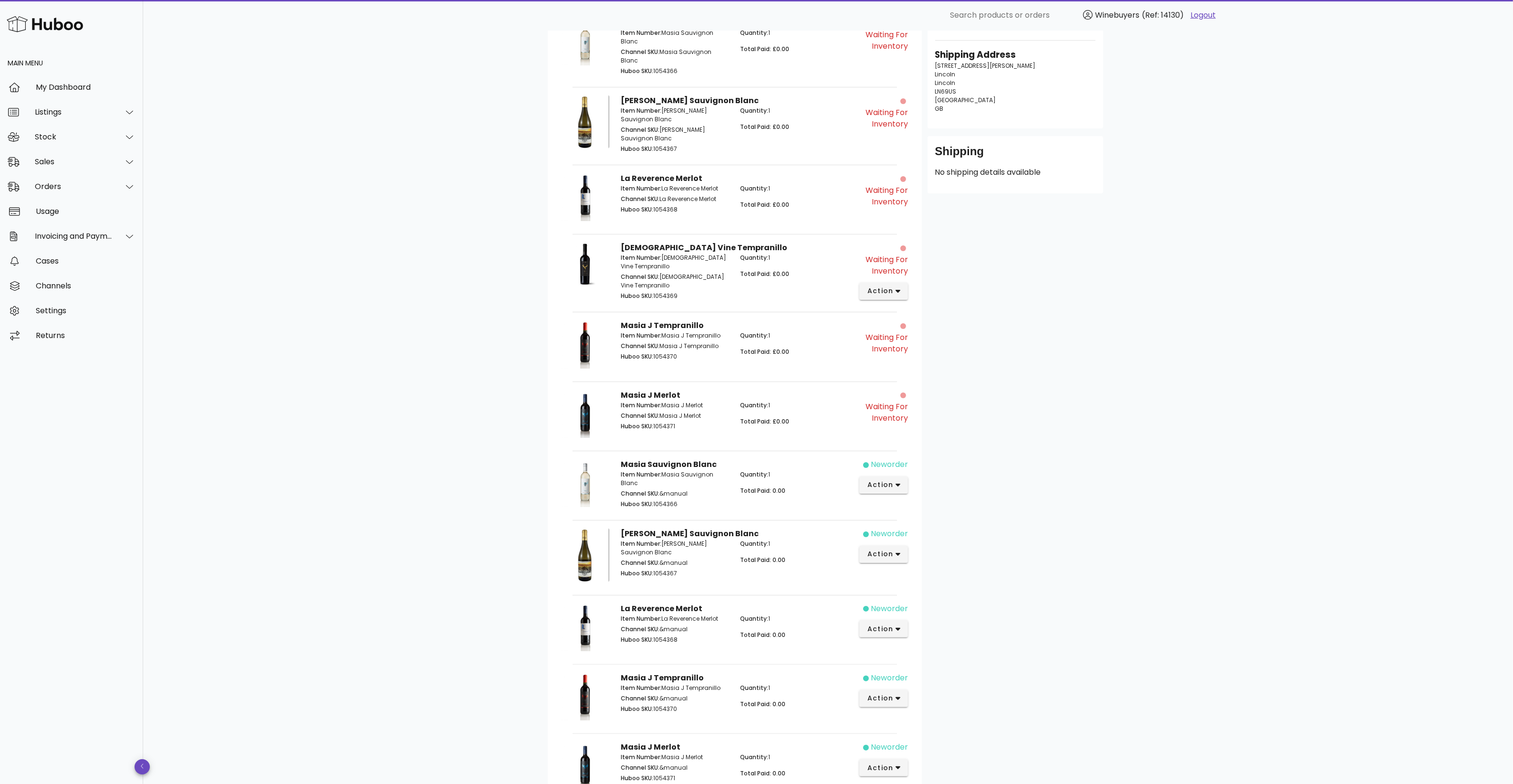
scroll to position [239, 0]
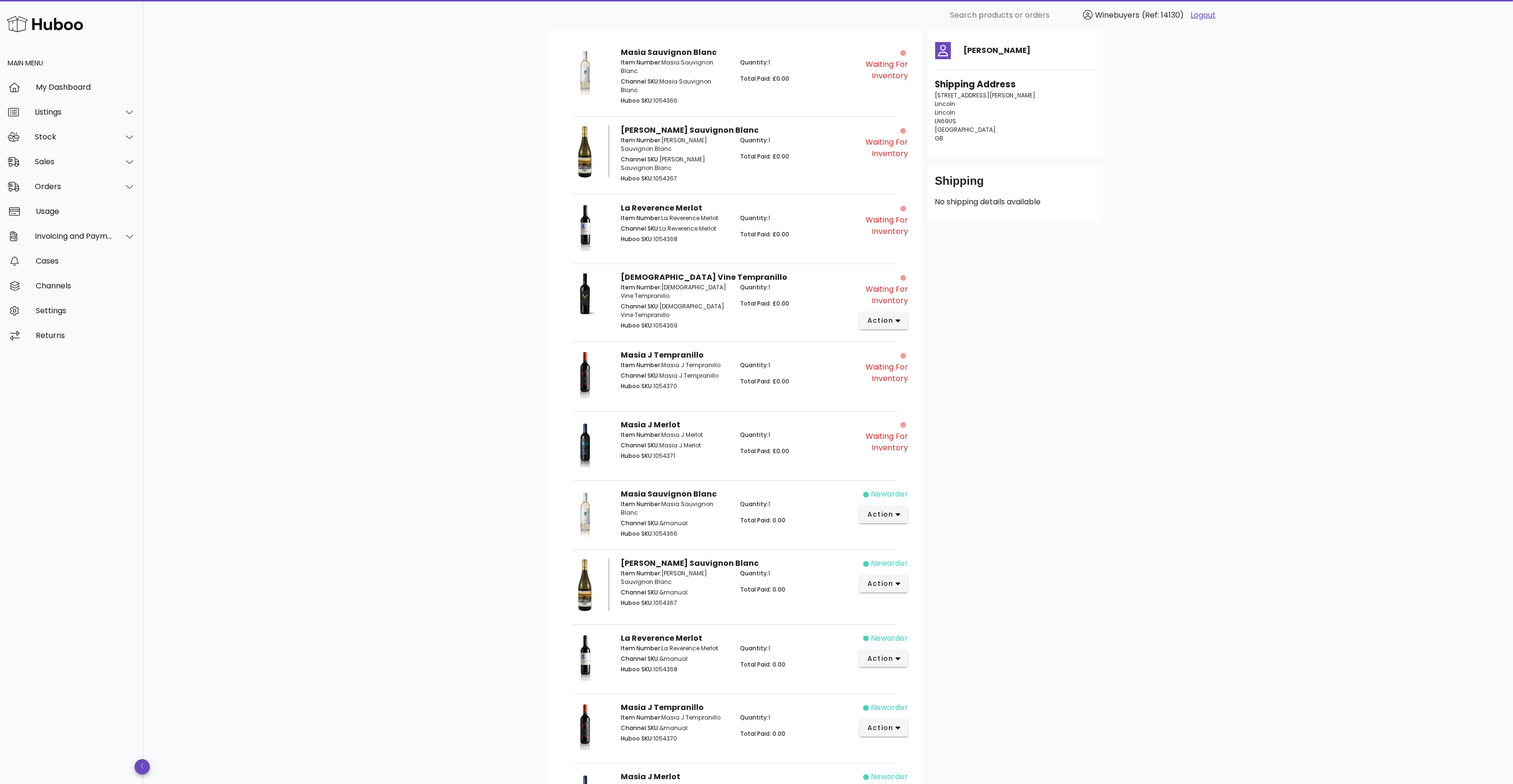
scroll to position [239, 0]
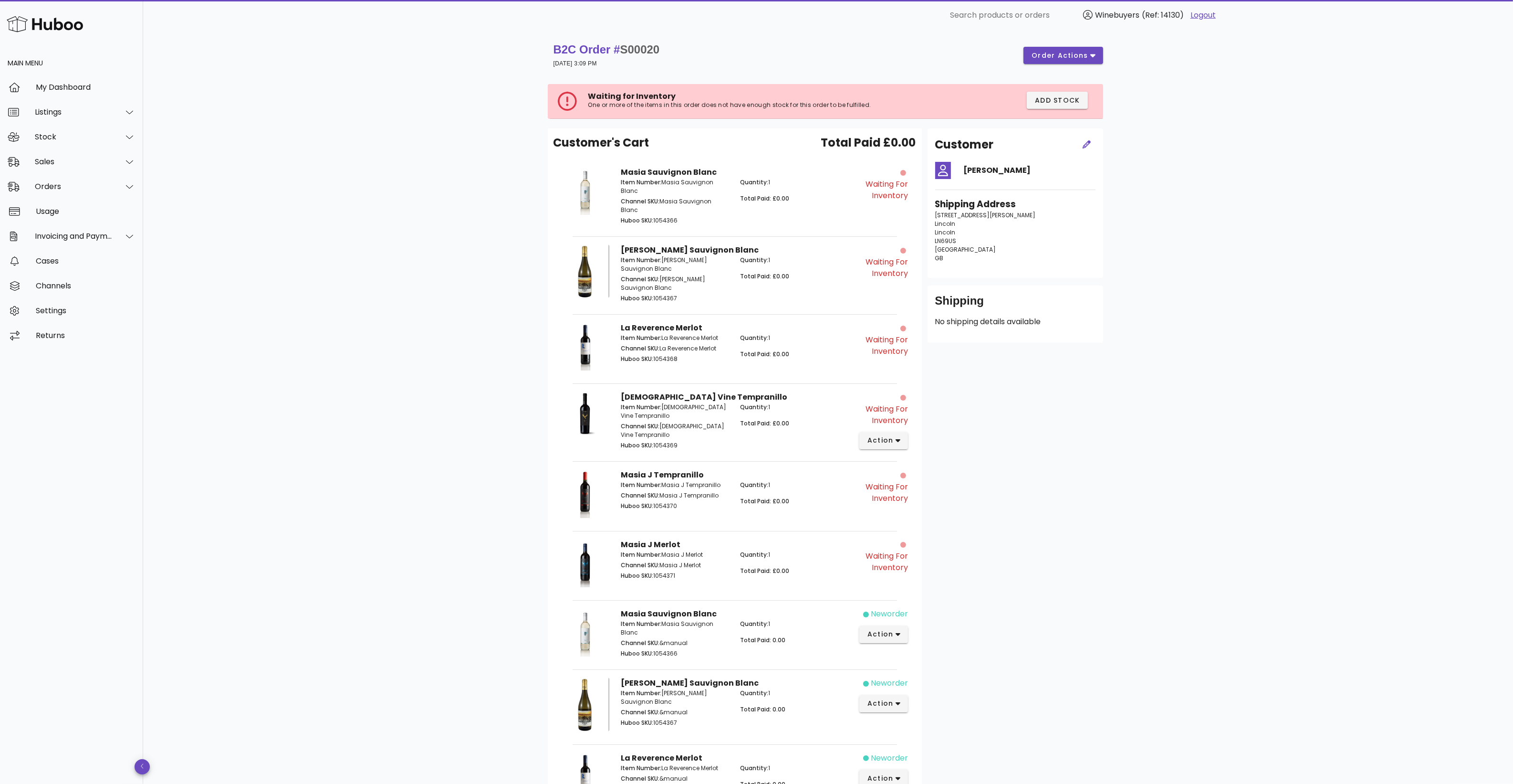
click at [274, 97] on div "B2C Order # S00020 [DATE] 3:09 PM order actions Waiting for Inventory One or mo…" at bounding box center [828, 532] width 1370 height 1005
